Goal: Task Accomplishment & Management: Manage account settings

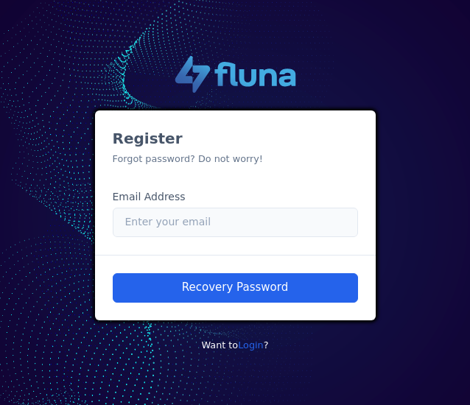
click at [259, 213] on input "Email" at bounding box center [235, 222] width 245 height 29
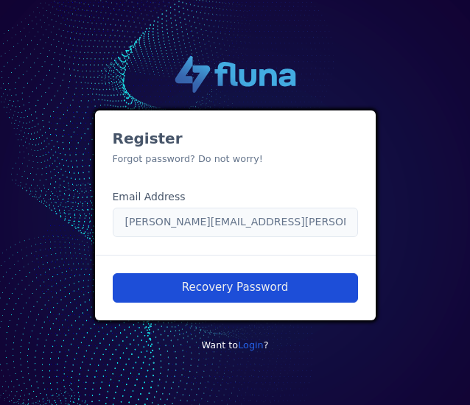
type input "[PERSON_NAME][EMAIL_ADDRESS][PERSON_NAME][DOMAIN_NAME]"
click at [188, 290] on button "Recovery Password" at bounding box center [235, 287] width 245 height 29
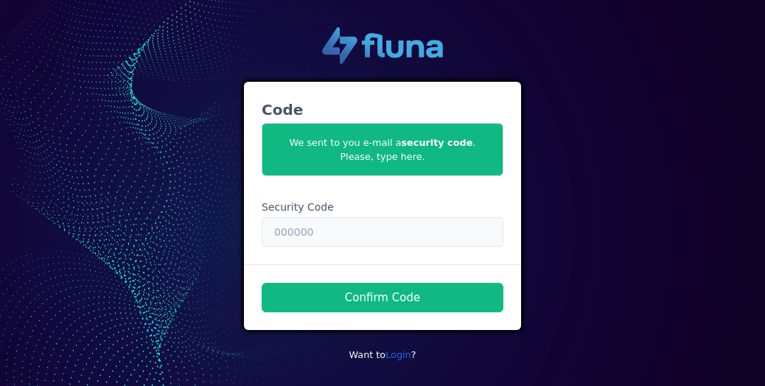
click at [299, 225] on input "text" at bounding box center [383, 231] width 242 height 29
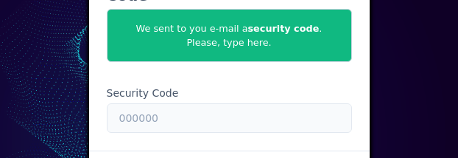
click at [317, 116] on input "text" at bounding box center [229, 117] width 245 height 29
click at [168, 110] on input "text" at bounding box center [229, 117] width 245 height 29
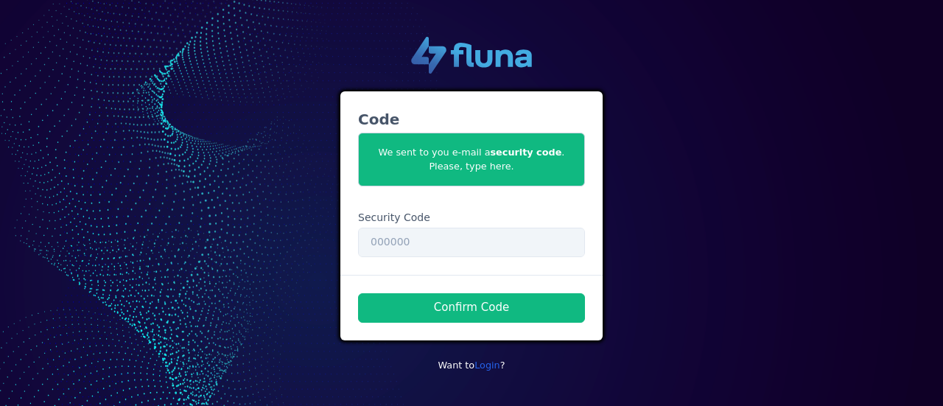
click at [641, 114] on div ".cls-1 { fill: url(#linear-gradient); } .cls-2 { fill: url(#linear-gradient-2);…" at bounding box center [472, 203] width 840 height 356
click at [426, 248] on input "text" at bounding box center [471, 242] width 227 height 29
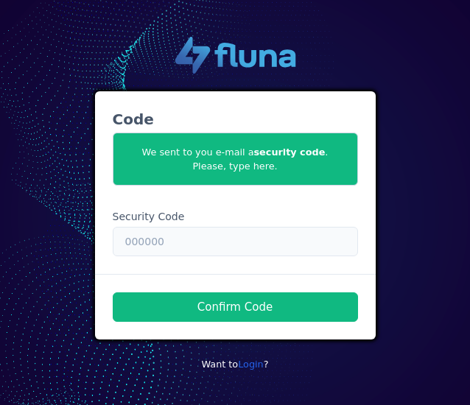
click at [200, 242] on input "text" at bounding box center [235, 241] width 245 height 29
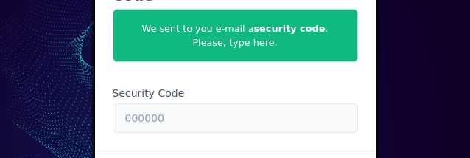
click at [211, 116] on input "text" at bounding box center [235, 117] width 245 height 29
paste input "364953"
type input "364953"
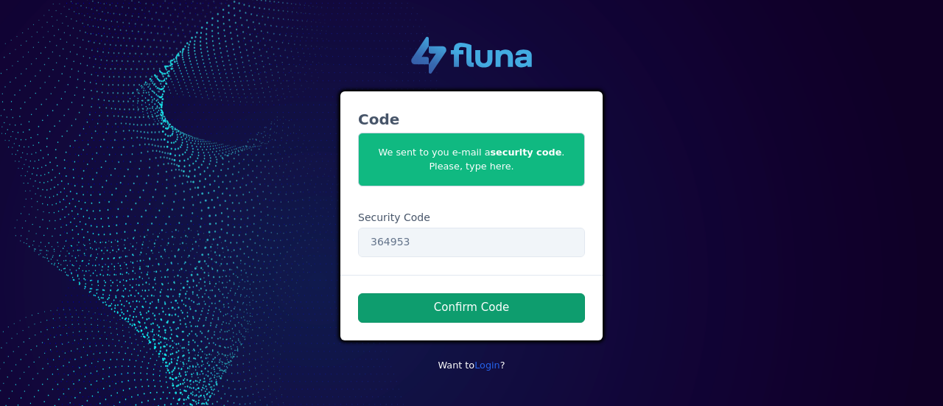
click at [449, 301] on button "Confirm Code" at bounding box center [471, 307] width 227 height 29
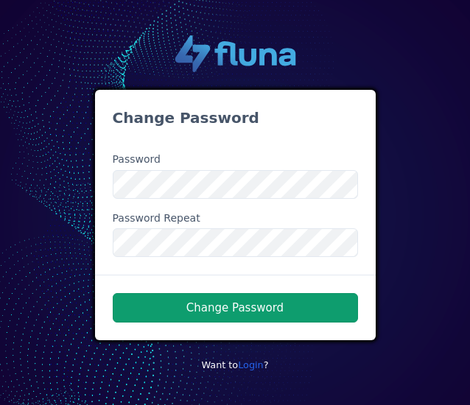
click at [181, 318] on button "Change Password" at bounding box center [235, 307] width 245 height 29
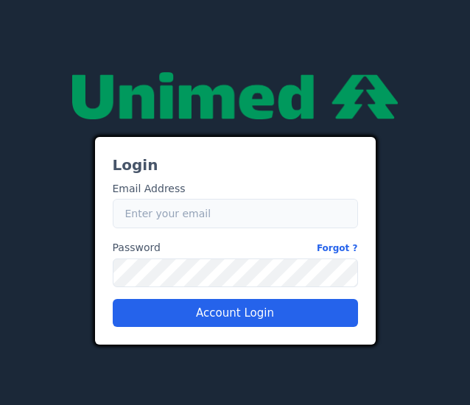
click at [264, 201] on input "Email" at bounding box center [235, 213] width 245 height 29
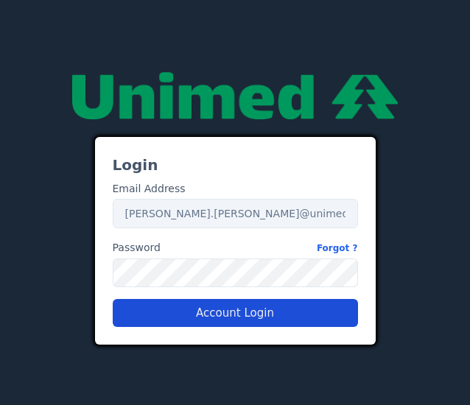
click at [194, 317] on button "Account Login" at bounding box center [235, 313] width 245 height 28
click at [188, 310] on button "Account Login" at bounding box center [235, 313] width 245 height 28
click at [189, 320] on button "Account Login" at bounding box center [235, 313] width 245 height 28
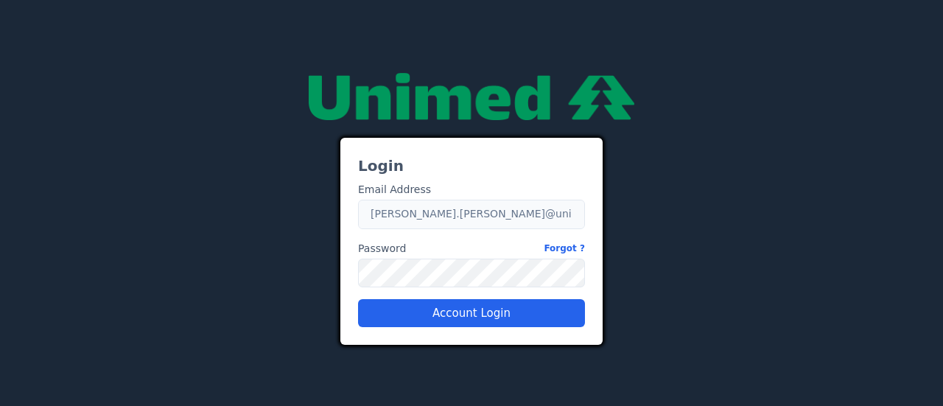
click at [499, 213] on input "debora.reis@unimedbh25" at bounding box center [471, 214] width 227 height 29
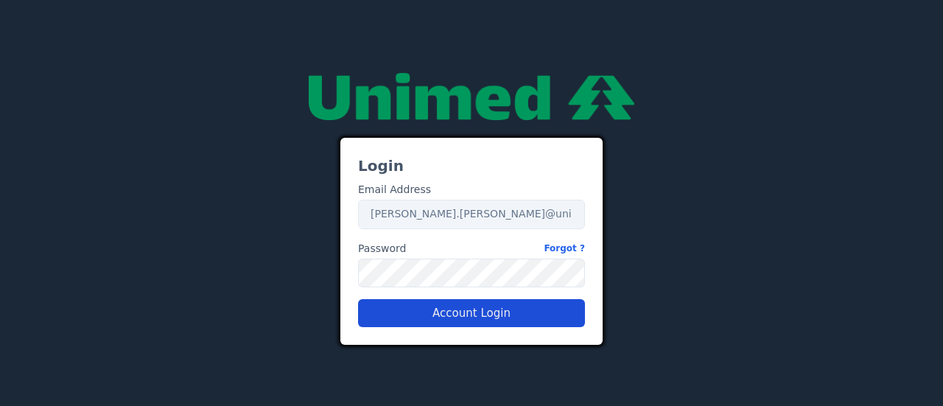
click at [477, 312] on button "Account Login" at bounding box center [471, 313] width 227 height 28
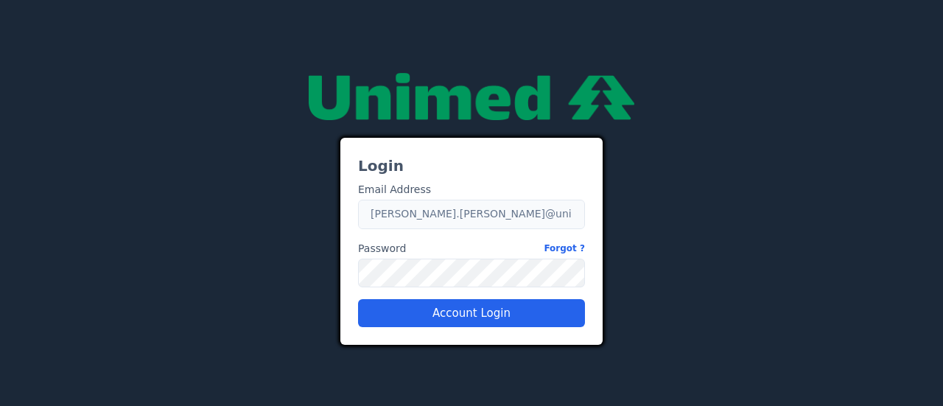
click at [491, 217] on input "debora.reis@unimedbh25" at bounding box center [471, 214] width 227 height 29
type input "[PERSON_NAME][EMAIL_ADDRESS][PERSON_NAME][DOMAIN_NAME]"
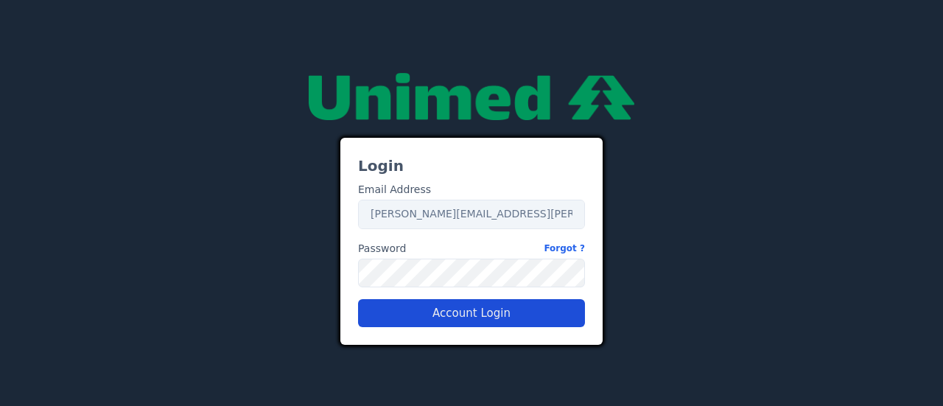
click at [438, 312] on button "Account Login" at bounding box center [471, 313] width 227 height 28
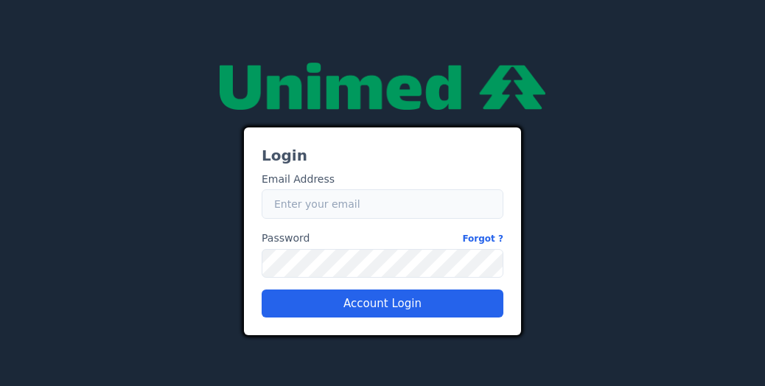
click at [426, 207] on input "Email" at bounding box center [383, 203] width 242 height 29
type input "[PERSON_NAME][EMAIL_ADDRESS][PERSON_NAME][DOMAIN_NAME]"
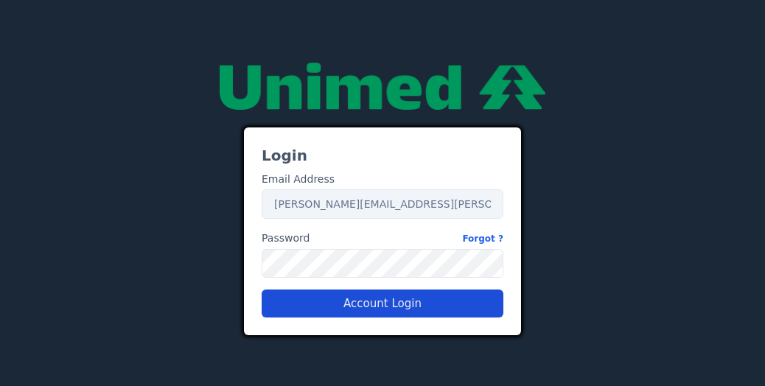
click at [399, 304] on button "Account Login" at bounding box center [383, 304] width 242 height 28
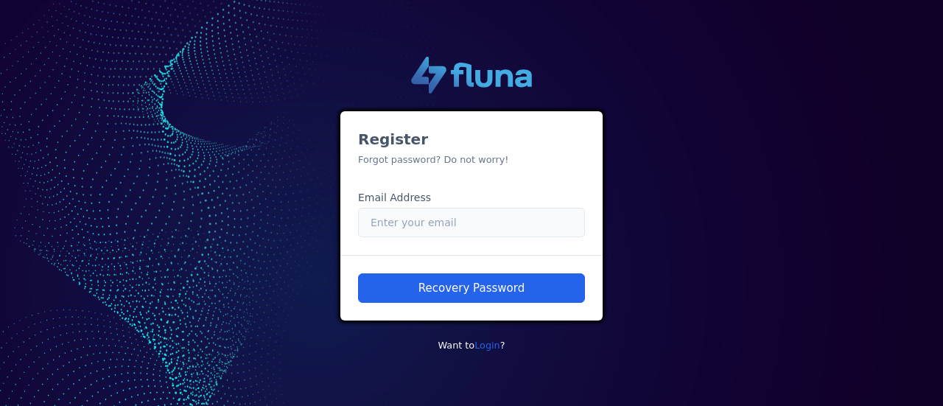
drag, startPoint x: 467, startPoint y: 224, endPoint x: 464, endPoint y: 236, distance: 12.9
click at [466, 229] on input "Email" at bounding box center [471, 222] width 227 height 29
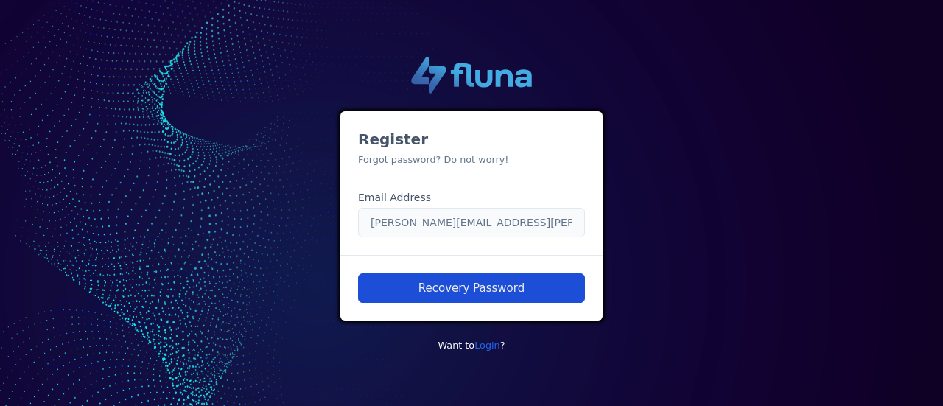
type input "[PERSON_NAME][EMAIL_ADDRESS][PERSON_NAME][DOMAIN_NAME]"
click at [449, 291] on button "Recovery Password" at bounding box center [471, 287] width 227 height 29
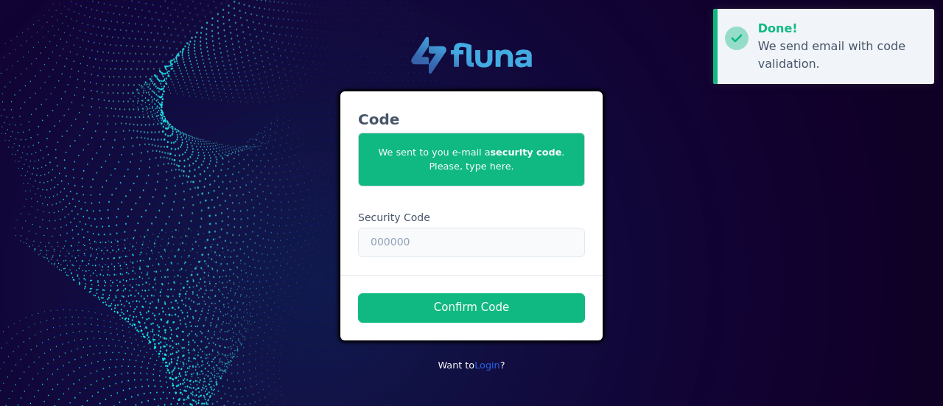
click at [434, 241] on input "text" at bounding box center [471, 242] width 227 height 29
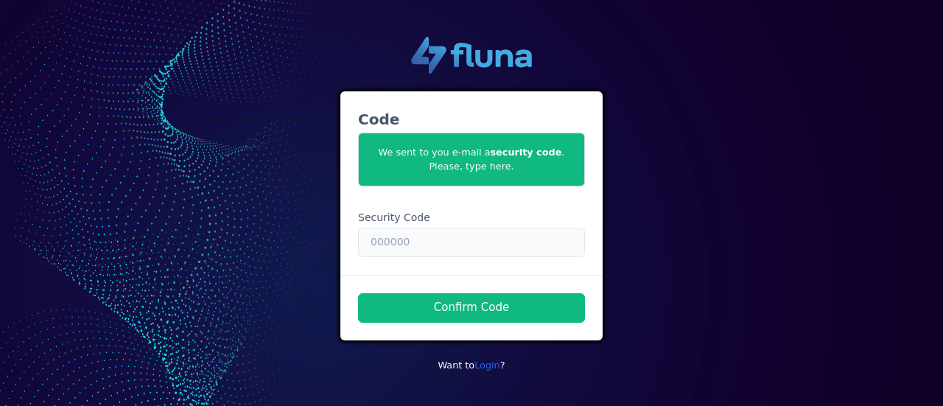
paste input "4953"
drag, startPoint x: 418, startPoint y: 243, endPoint x: 251, endPoint y: 237, distance: 167.3
click at [246, 239] on div ".cls-1 { fill: url(#linear-gradient); } .cls-2 { fill: url(#linear-gradient-2);…" at bounding box center [472, 203] width 840 height 356
paste input "36"
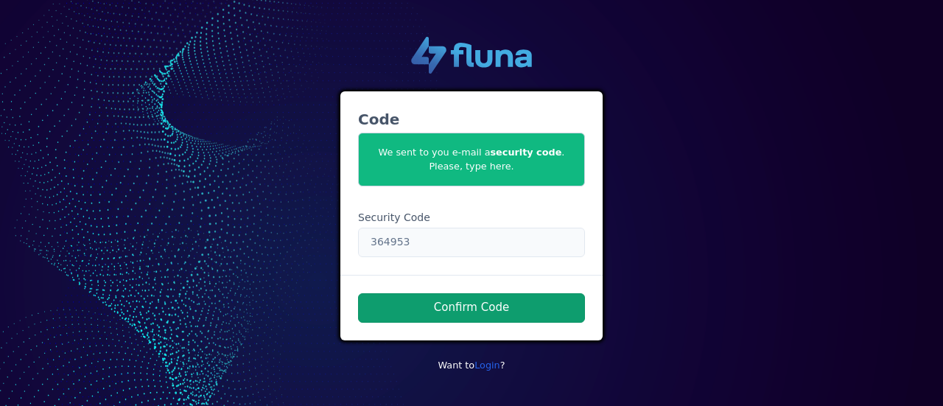
type input "364953"
click at [405, 306] on button "Confirm Code" at bounding box center [471, 307] width 227 height 29
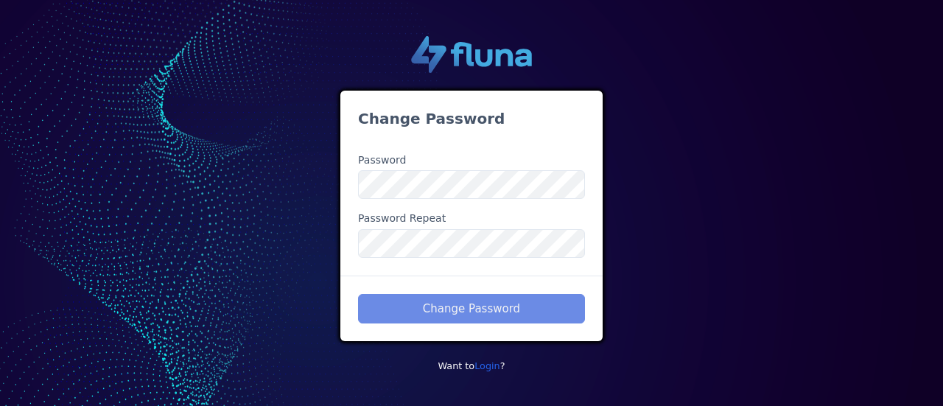
click at [186, 185] on div ".cls-1 { fill: url(#linear-gradient); } .cls-2 { fill: url(#linear-gradient-2);…" at bounding box center [472, 202] width 840 height 357
click at [175, 242] on div ".cls-1 { fill: url(#linear-gradient); } .cls-2 { fill: url(#linear-gradient-2);…" at bounding box center [472, 202] width 840 height 357
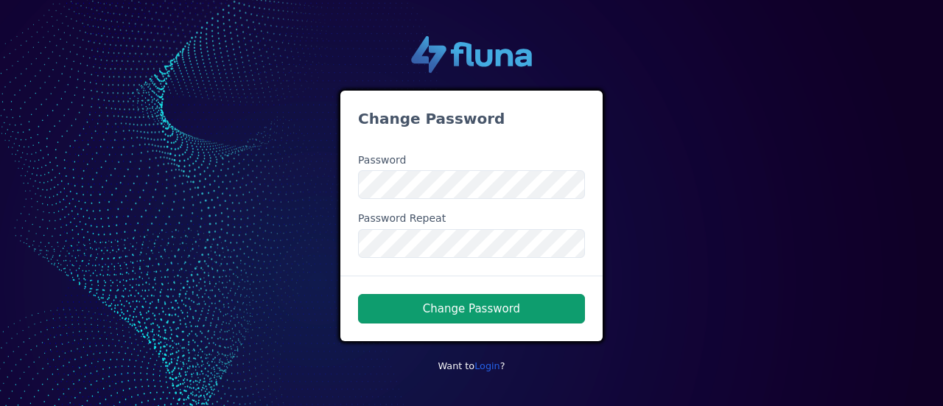
click at [432, 300] on button "Change Password" at bounding box center [471, 308] width 227 height 29
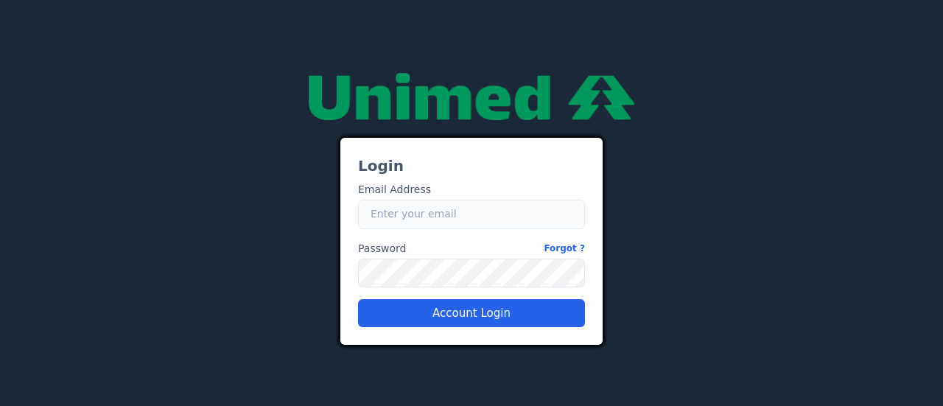
click at [519, 205] on input "Email" at bounding box center [471, 214] width 227 height 29
type input "[PERSON_NAME][EMAIL_ADDRESS][PERSON_NAME][DOMAIN_NAME]"
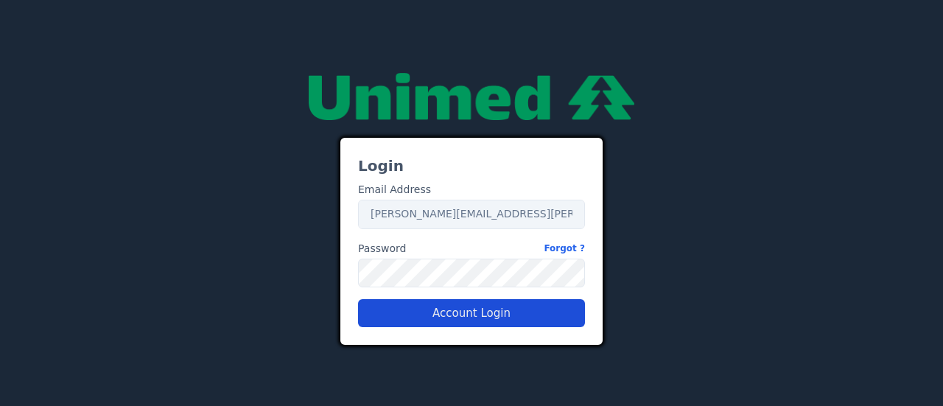
click at [435, 312] on button "Account Login" at bounding box center [471, 313] width 227 height 28
